Goal: Download file/media

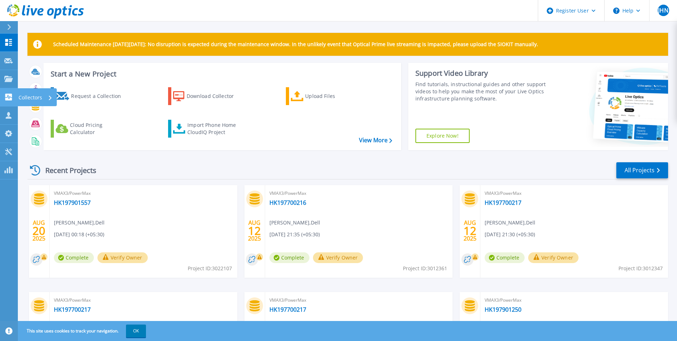
click at [6, 103] on link "Collectors Collectors" at bounding box center [9, 97] width 18 height 18
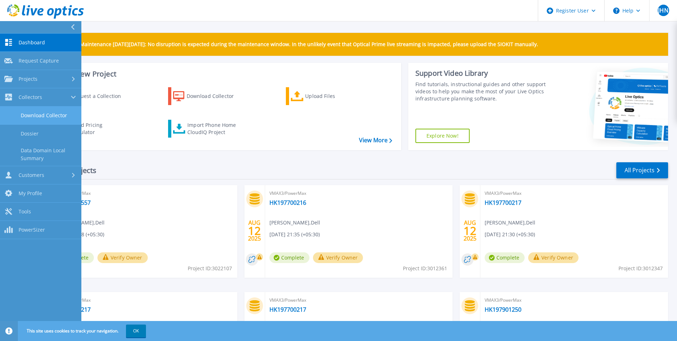
click at [57, 113] on link "Download Collector" at bounding box center [40, 115] width 81 height 18
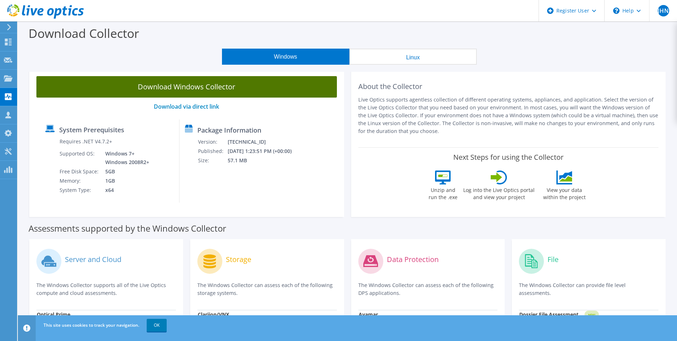
click at [228, 84] on link "Download Windows Collector" at bounding box center [186, 86] width 301 height 21
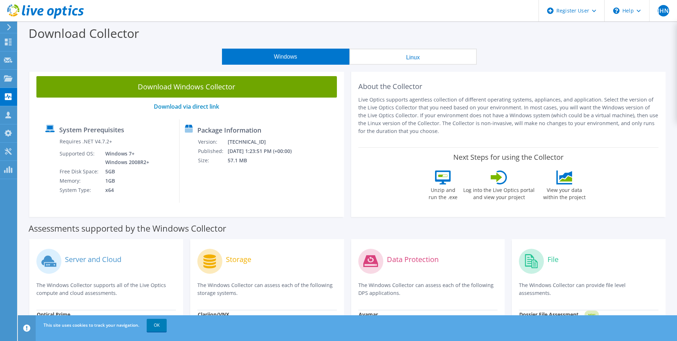
click at [498, 39] on div "Download Collector" at bounding box center [347, 34] width 652 height 27
